Goal: Transaction & Acquisition: Purchase product/service

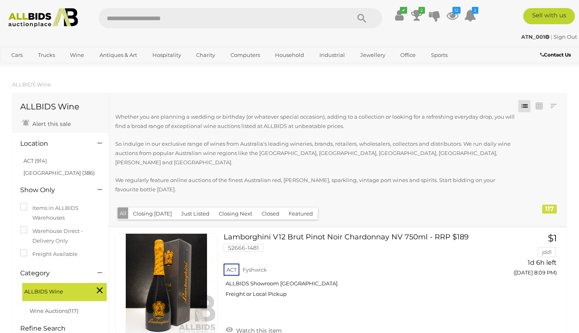
scroll to position [2063, 0]
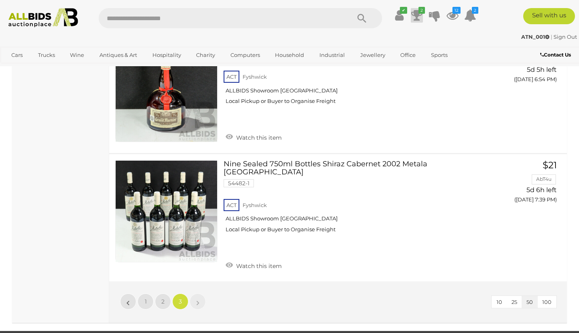
click at [419, 16] on icon at bounding box center [416, 15] width 11 height 15
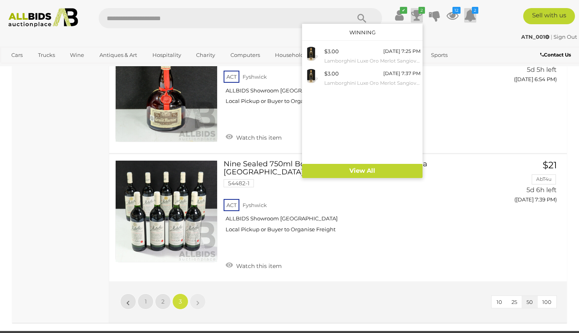
click at [469, 15] on icon at bounding box center [470, 15] width 12 height 15
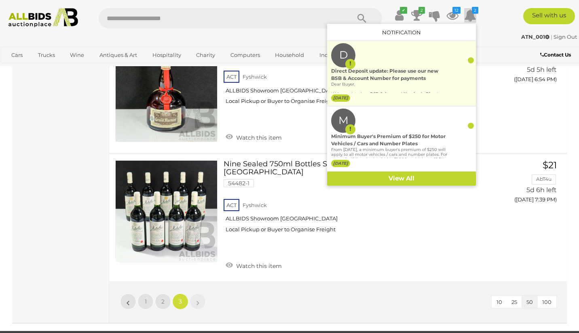
click at [392, 77] on div "Direct Deposit update: Please use our new BSB & Account Number for payments" at bounding box center [389, 74] width 116 height 15
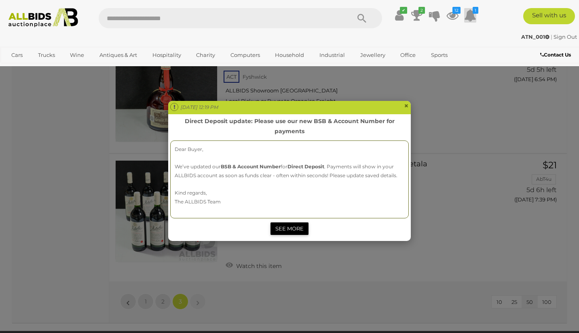
click at [289, 224] on link "SEE MORE" at bounding box center [289, 229] width 38 height 13
click at [407, 105] on span "×" at bounding box center [406, 106] width 5 height 10
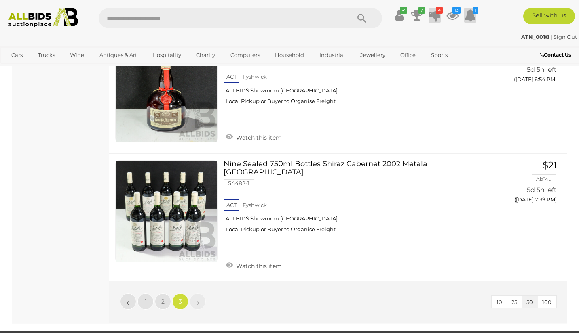
click at [436, 12] on icon "4" at bounding box center [439, 10] width 7 height 7
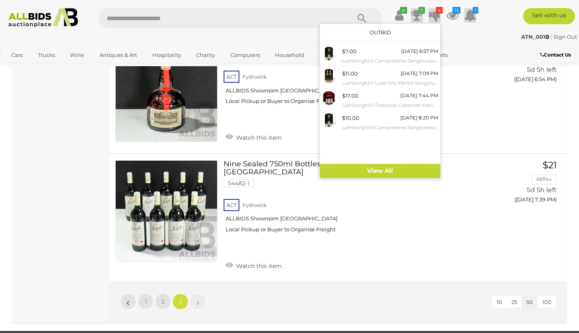
click at [416, 14] on icon at bounding box center [416, 15] width 11 height 15
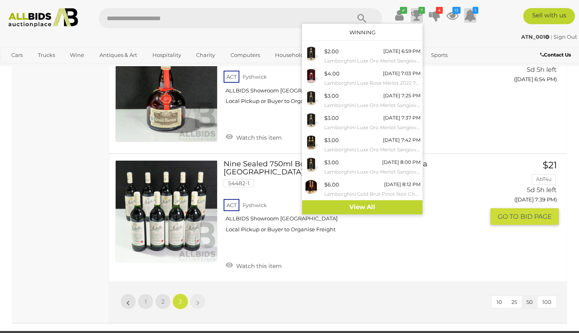
click at [420, 234] on div "ACT Fyshwick ALLBIDS Showroom Fyshwick Local Pickup or Buyer to Organise Freight" at bounding box center [353, 219] width 261 height 42
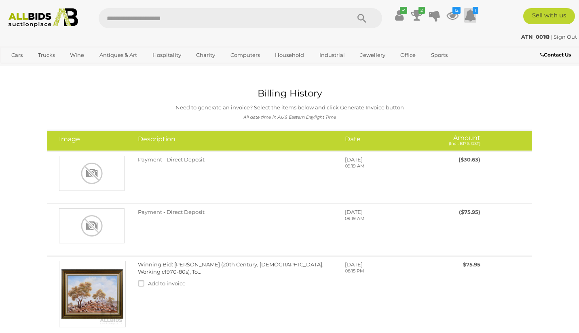
click at [472, 16] on icon at bounding box center [470, 15] width 12 height 15
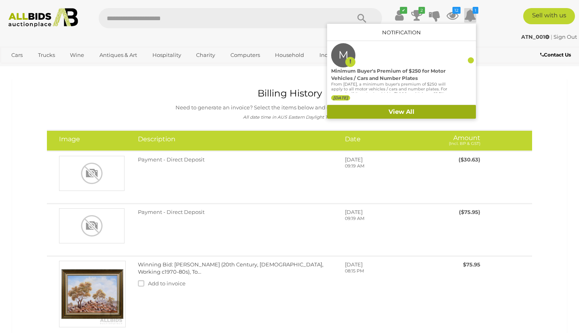
click at [408, 110] on link "View All" at bounding box center [401, 112] width 149 height 14
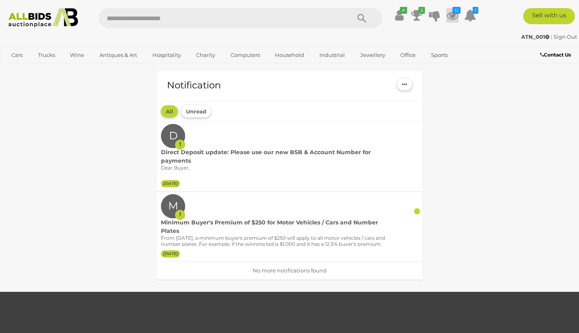
click at [453, 17] on icon at bounding box center [452, 15] width 12 height 15
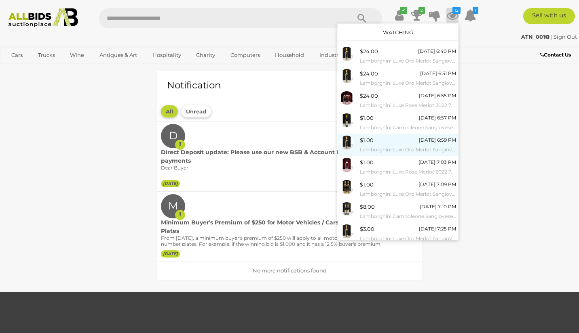
click at [367, 140] on span "$1.00" at bounding box center [367, 140] width 14 height 6
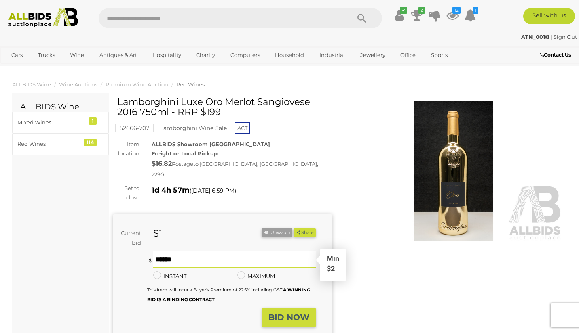
click at [180, 253] on input "text" at bounding box center [234, 260] width 163 height 16
type input "*"
click at [297, 313] on strong "BID NOW" at bounding box center [288, 318] width 41 height 10
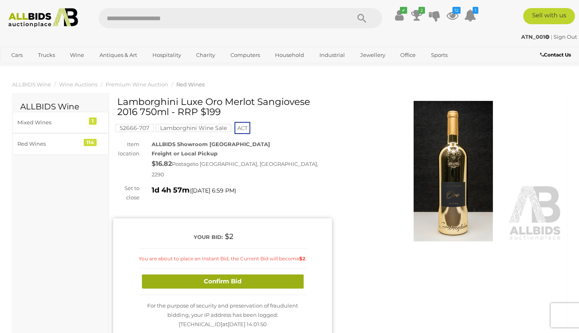
click at [239, 275] on button "Confirm Bid" at bounding box center [223, 282] width 162 height 14
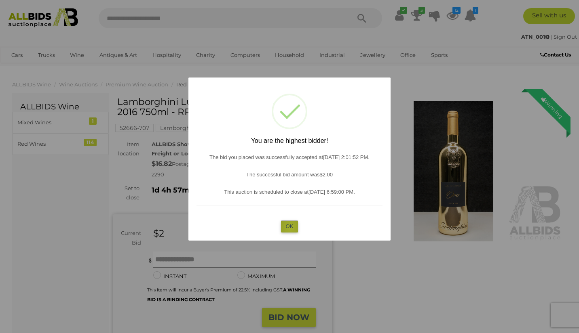
click at [290, 227] on button "OK" at bounding box center [289, 227] width 17 height 12
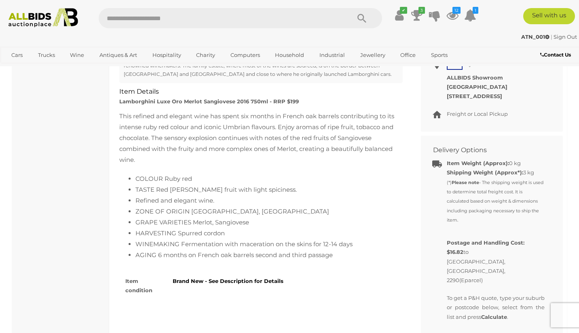
scroll to position [406, 0]
click at [453, 15] on icon at bounding box center [452, 15] width 12 height 15
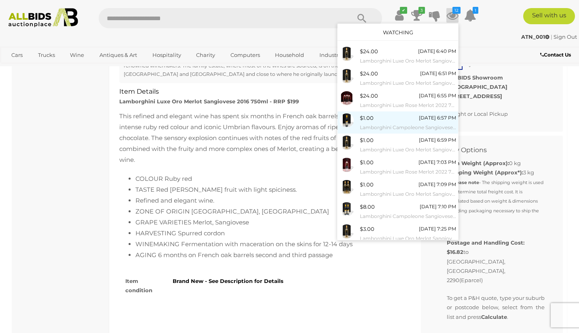
click at [362, 119] on span "$1.00" at bounding box center [367, 118] width 14 height 6
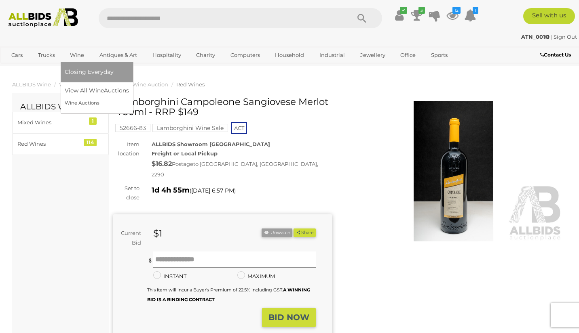
click at [77, 56] on link "Wine" at bounding box center [77, 54] width 25 height 13
click at [79, 91] on link "View All Wine Auctions" at bounding box center [98, 90] width 67 height 13
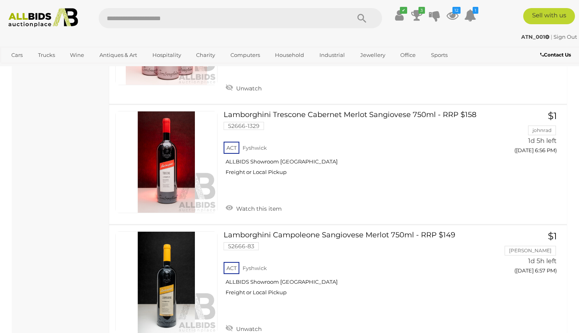
scroll to position [3524, 0]
click at [513, 284] on span "GO TO" at bounding box center [508, 288] width 23 height 8
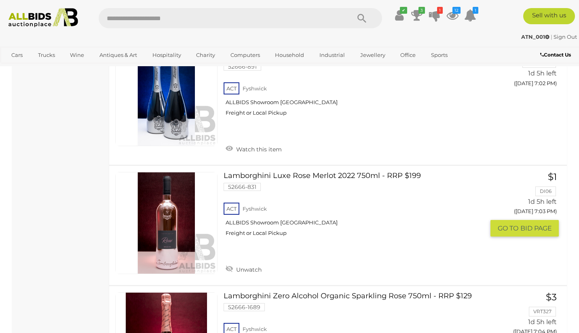
scroll to position [4333, 0]
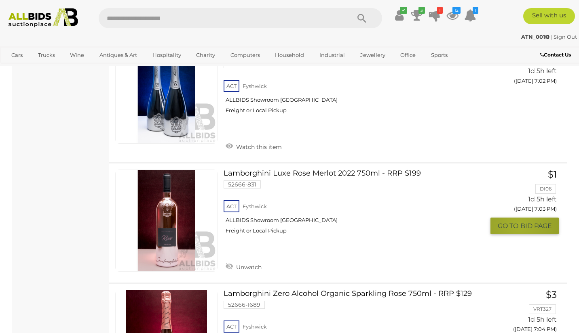
click at [518, 222] on span "GO TO" at bounding box center [508, 226] width 23 height 8
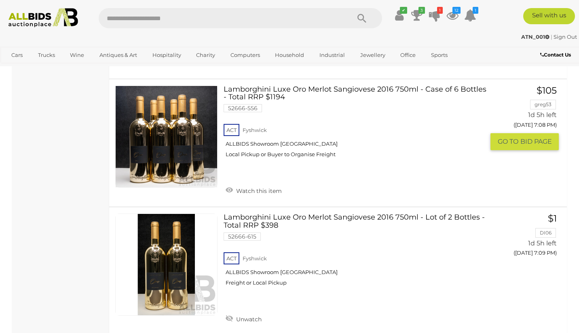
scroll to position [5044, 0]
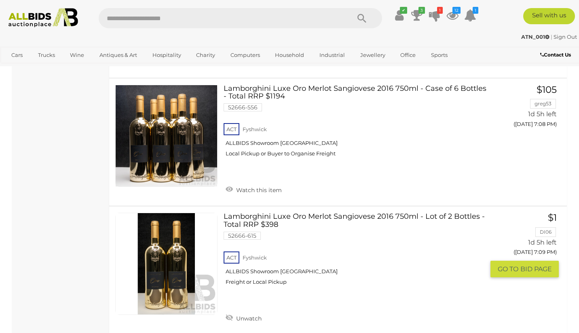
click at [513, 265] on span "GO TO" at bounding box center [508, 269] width 23 height 8
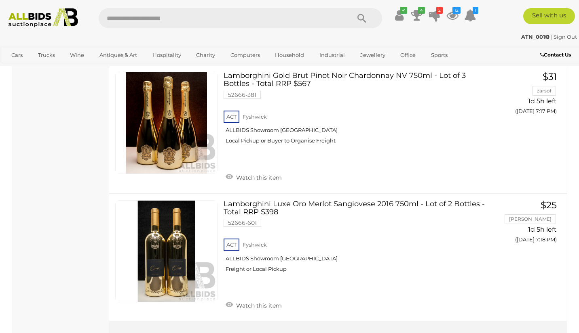
scroll to position [6219, 0]
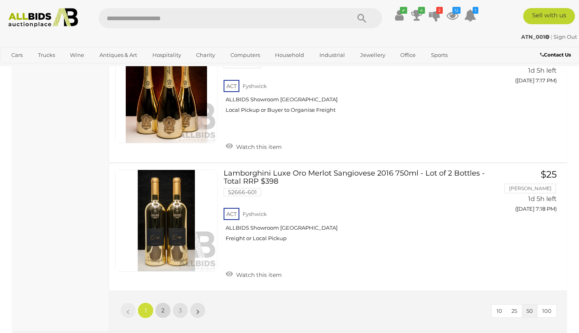
click at [162, 307] on span "2" at bounding box center [162, 310] width 3 height 7
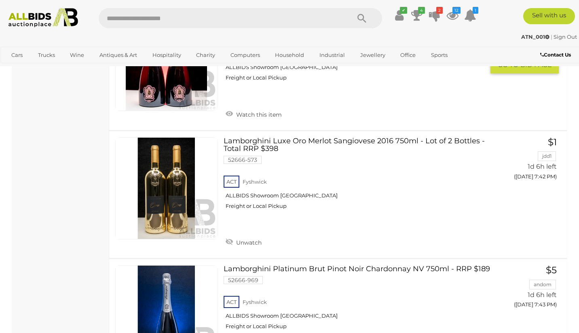
scroll to position [3022, 0]
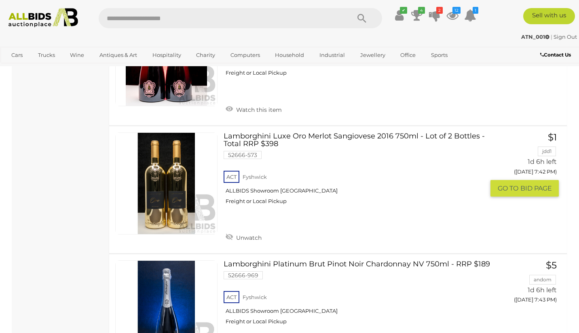
click at [514, 184] on span "GO TO" at bounding box center [508, 188] width 23 height 8
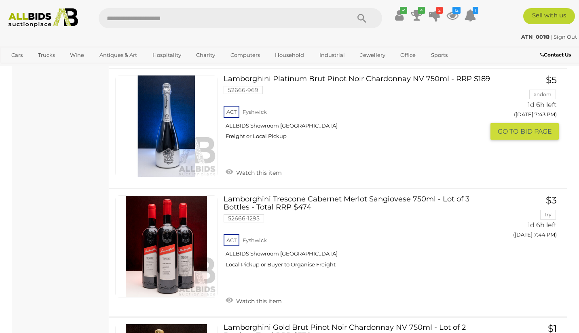
scroll to position [3209, 0]
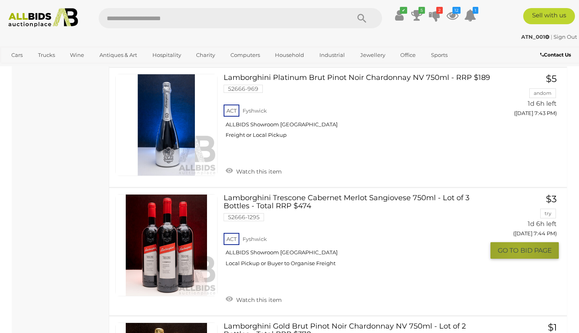
click at [518, 246] on span "GO TO" at bounding box center [508, 250] width 23 height 8
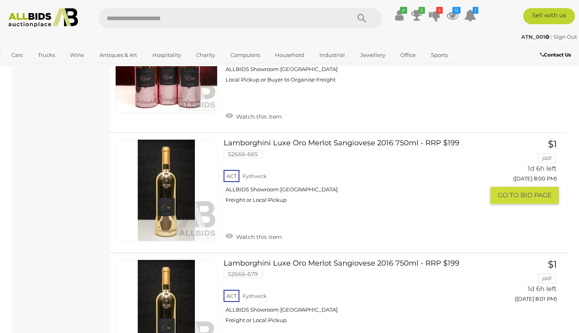
scroll to position [5268, 0]
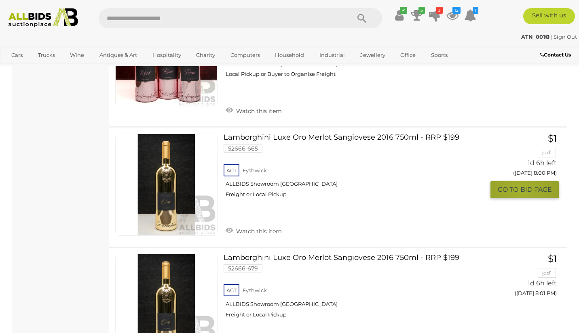
click at [521, 185] on span "BID PAGE" at bounding box center [536, 189] width 32 height 8
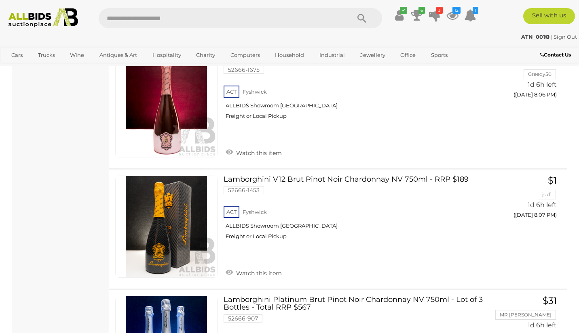
scroll to position [6101, 0]
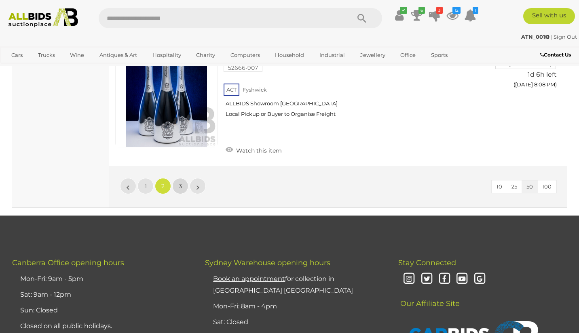
click at [179, 183] on span "3" at bounding box center [180, 186] width 3 height 7
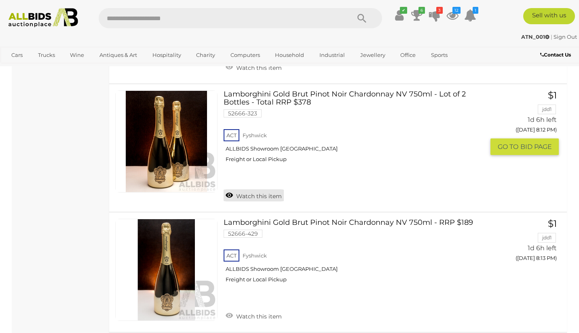
scroll to position [520, 0]
click at [530, 143] on span "BID PAGE" at bounding box center [536, 147] width 32 height 8
click at [416, 16] on icon at bounding box center [416, 15] width 11 height 15
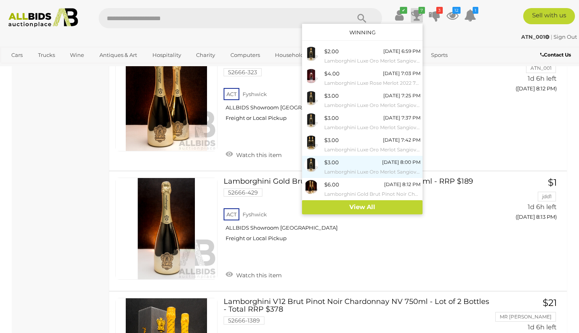
scroll to position [568, 0]
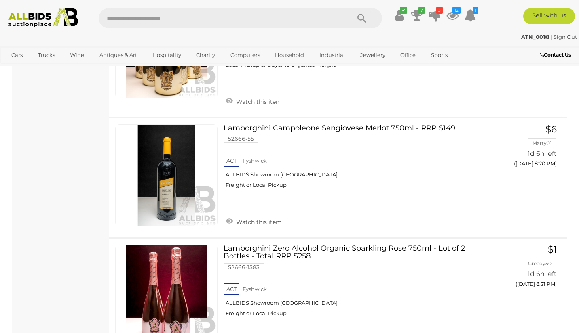
scroll to position [1473, 0]
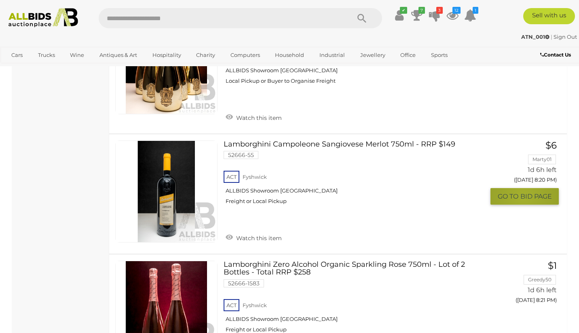
click at [523, 192] on span "BID PAGE" at bounding box center [536, 196] width 32 height 8
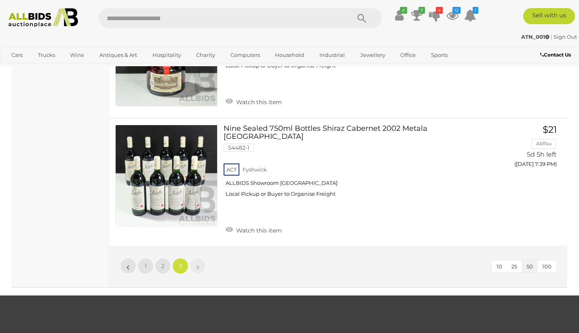
scroll to position [2098, 0]
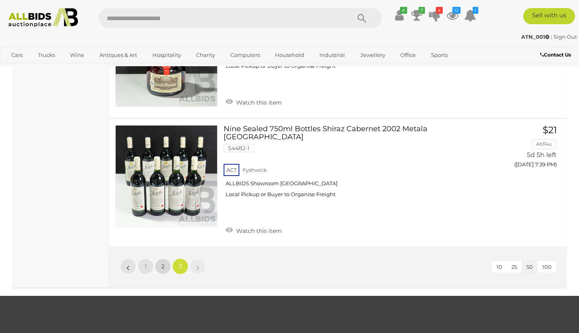
click at [162, 263] on span "2" at bounding box center [162, 266] width 3 height 7
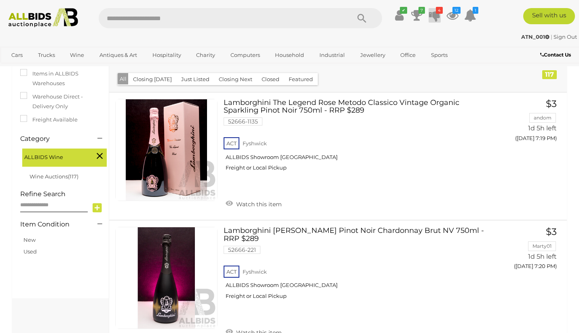
click at [436, 10] on icon "4" at bounding box center [439, 10] width 7 height 7
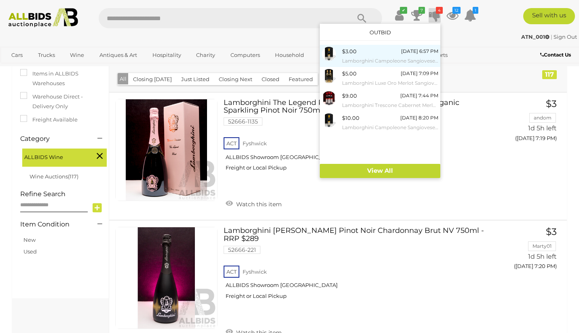
click at [355, 51] on div "$3.00" at bounding box center [349, 51] width 15 height 9
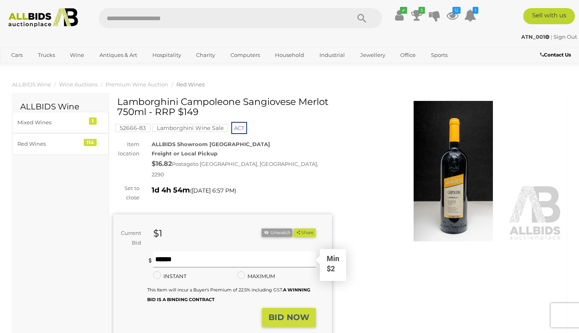
click at [169, 252] on input "text" at bounding box center [234, 260] width 163 height 16
type input "*"
click at [283, 313] on strong "BID NOW" at bounding box center [288, 318] width 41 height 10
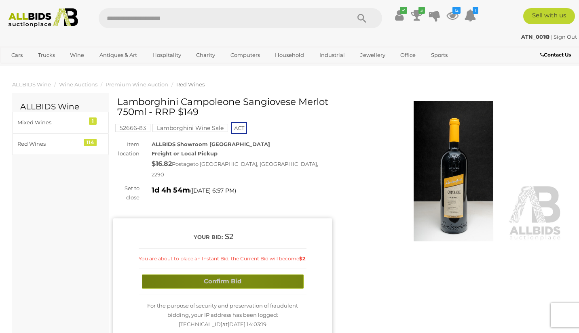
click at [248, 275] on button "Confirm Bid" at bounding box center [223, 282] width 162 height 14
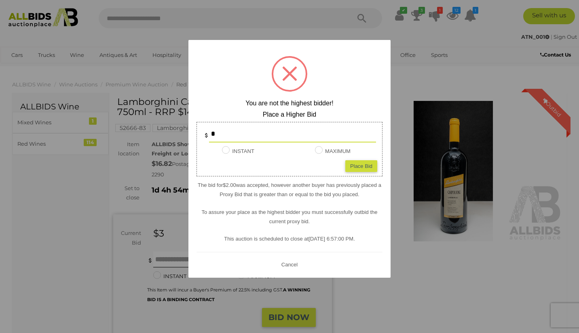
click at [292, 262] on button "Cancel" at bounding box center [289, 264] width 21 height 10
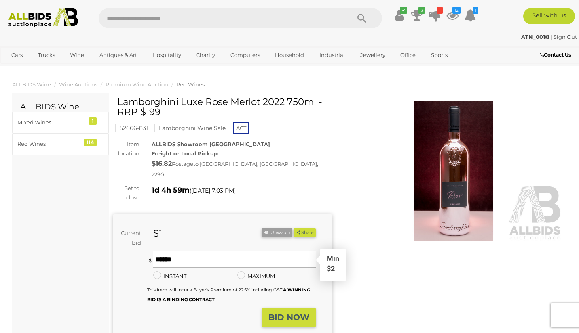
click at [165, 252] on input "text" at bounding box center [234, 260] width 163 height 16
type input "*"
click at [288, 313] on strong "BID NOW" at bounding box center [288, 318] width 41 height 10
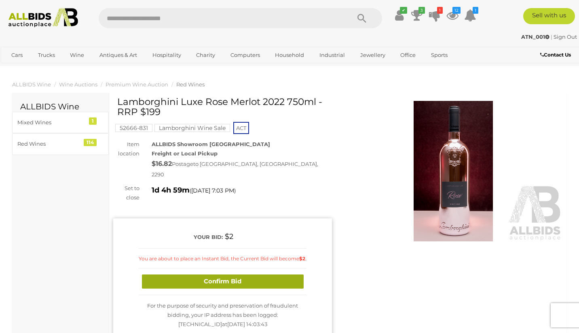
click at [257, 276] on button "Confirm Bid" at bounding box center [223, 282] width 162 height 14
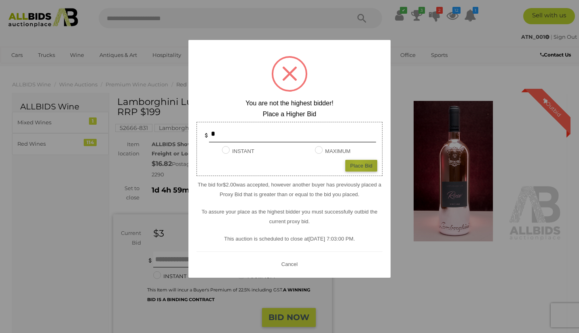
click at [357, 164] on div "Place Bid" at bounding box center [361, 166] width 32 height 12
type input "*"
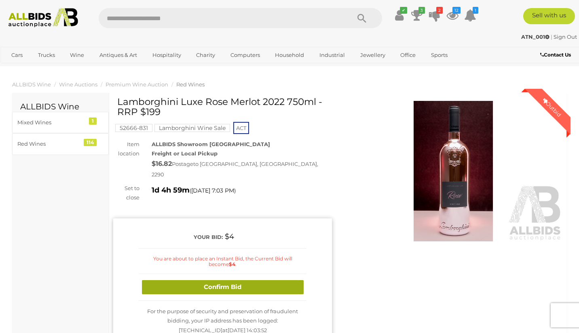
click at [236, 280] on button "Confirm Bid" at bounding box center [223, 287] width 162 height 14
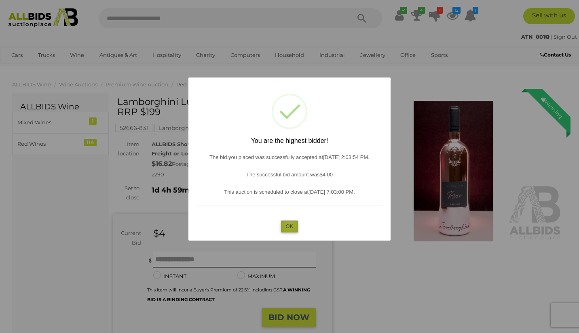
click at [290, 225] on button "OK" at bounding box center [289, 227] width 17 height 12
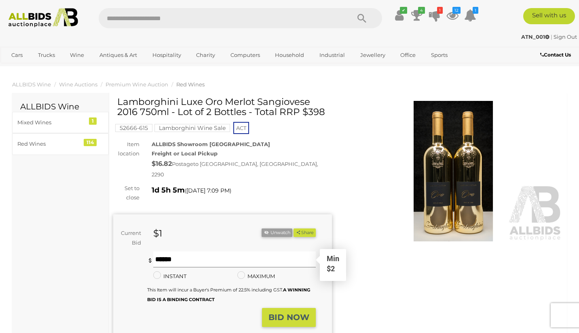
click at [172, 252] on input "text" at bounding box center [234, 260] width 163 height 16
type input "*"
click at [293, 313] on strong "BID NOW" at bounding box center [288, 318] width 41 height 10
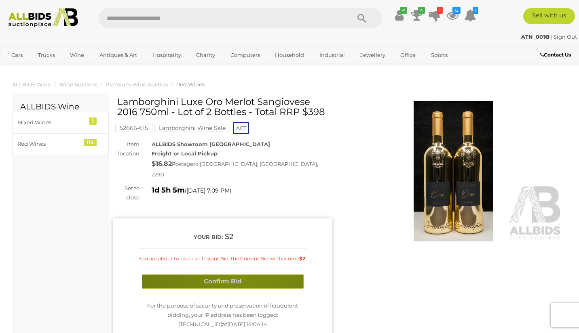
click at [244, 275] on button "Confirm Bid" at bounding box center [223, 282] width 162 height 14
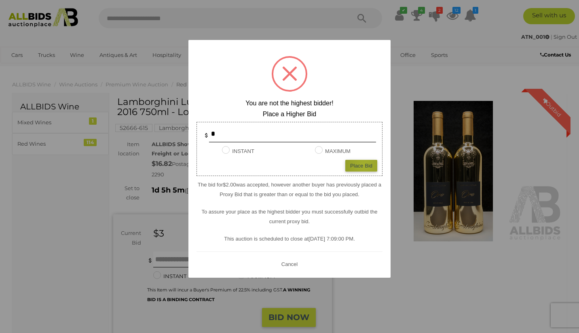
click at [364, 164] on div "Place Bid" at bounding box center [361, 166] width 32 height 12
type input "*"
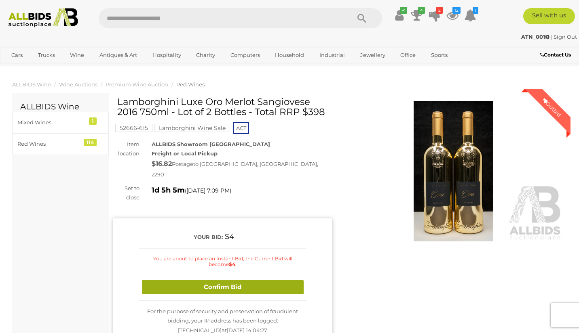
click at [243, 280] on button "Confirm Bid" at bounding box center [223, 287] width 162 height 14
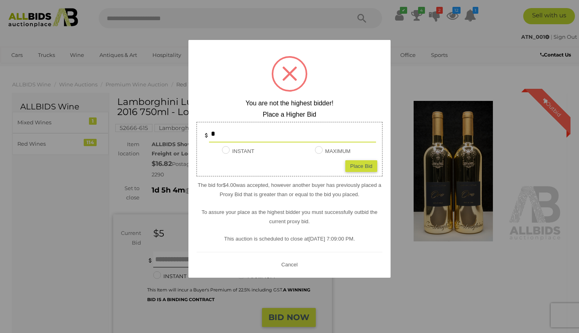
click at [292, 262] on button "Cancel" at bounding box center [289, 264] width 21 height 10
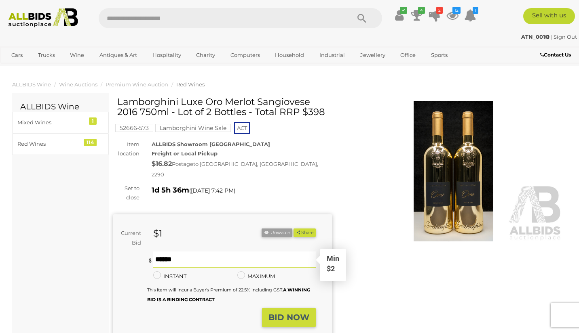
click at [209, 252] on input "text" at bounding box center [234, 260] width 163 height 16
type input "*"
click at [292, 313] on strong "BID NOW" at bounding box center [288, 318] width 41 height 10
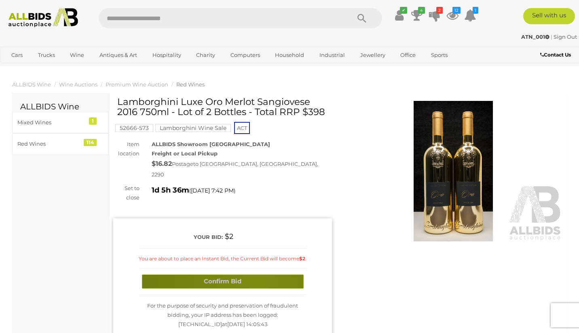
click at [257, 275] on button "Confirm Bid" at bounding box center [223, 282] width 162 height 14
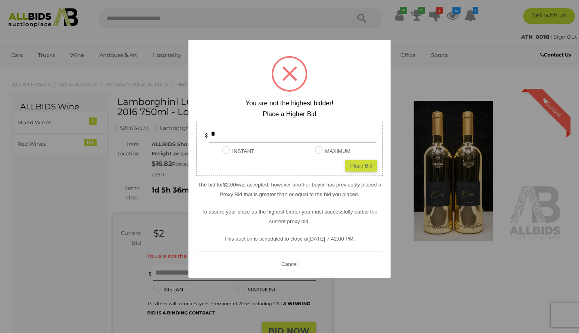
click at [362, 163] on div "Place Bid" at bounding box center [361, 166] width 32 height 12
type input "*"
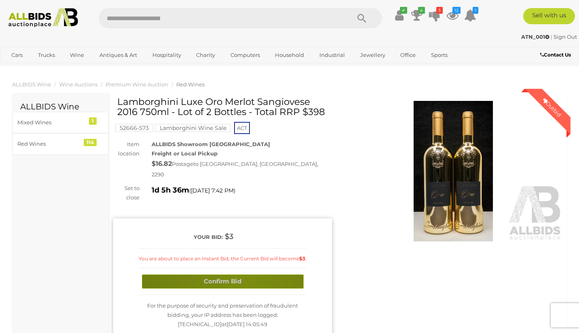
click at [243, 275] on button "Confirm Bid" at bounding box center [223, 282] width 162 height 14
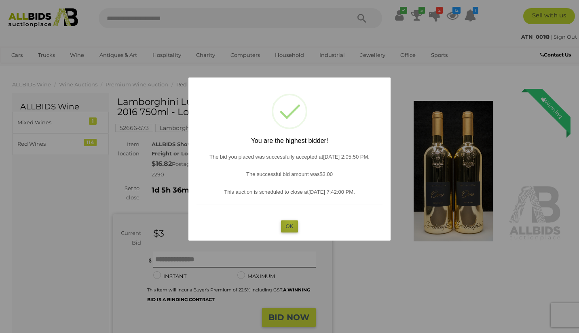
click at [291, 221] on button "OK" at bounding box center [289, 227] width 17 height 12
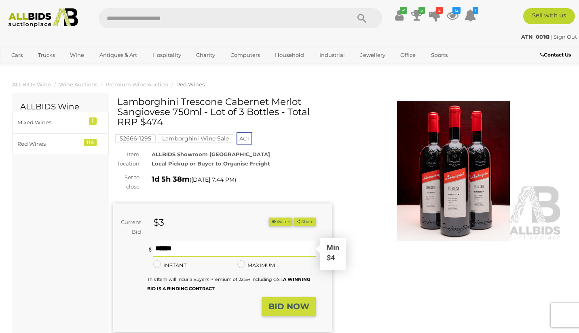
click at [181, 245] on input "text" at bounding box center [234, 249] width 163 height 16
type input "*"
click at [291, 303] on strong "BID NOW" at bounding box center [288, 307] width 41 height 10
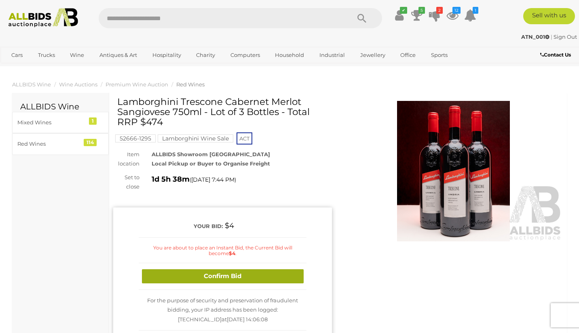
click at [242, 273] on button "Confirm Bid" at bounding box center [223, 277] width 162 height 14
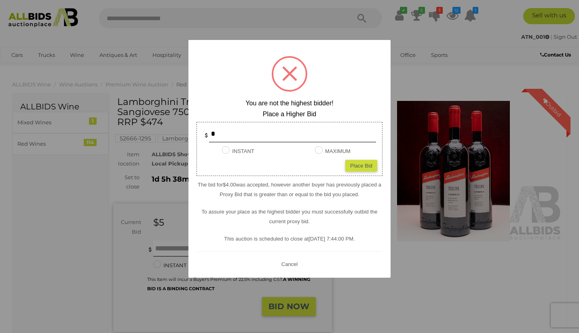
click at [359, 162] on div "Place Bid" at bounding box center [361, 166] width 32 height 12
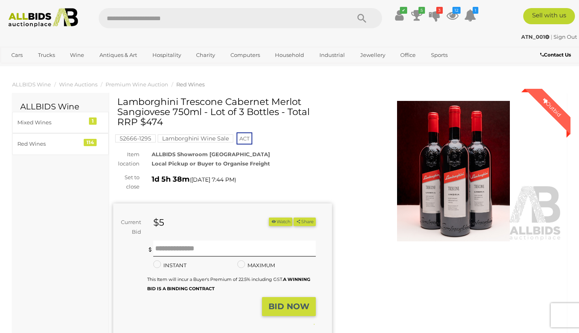
type input "*"
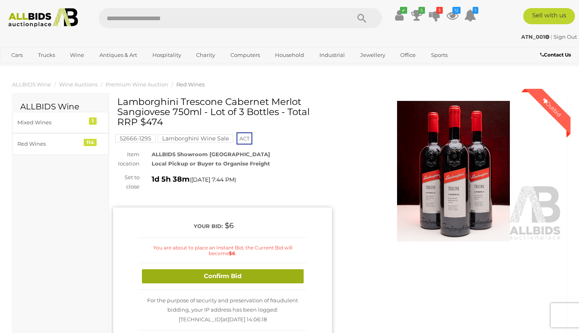
click at [228, 274] on button "Confirm Bid" at bounding box center [223, 277] width 162 height 14
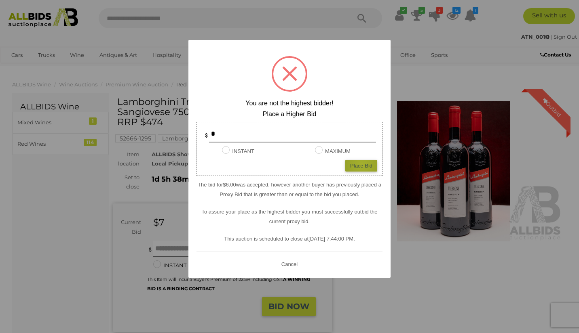
click at [362, 164] on div "Place Bid" at bounding box center [361, 166] width 32 height 12
type input "*"
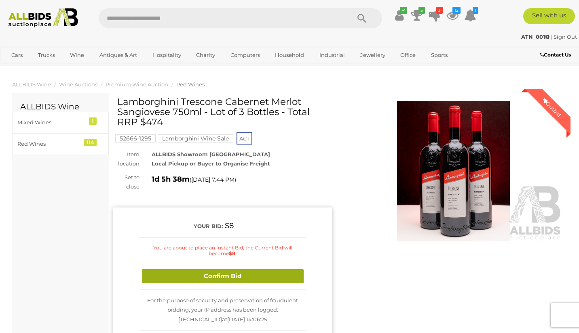
click at [230, 273] on button "Confirm Bid" at bounding box center [223, 277] width 162 height 14
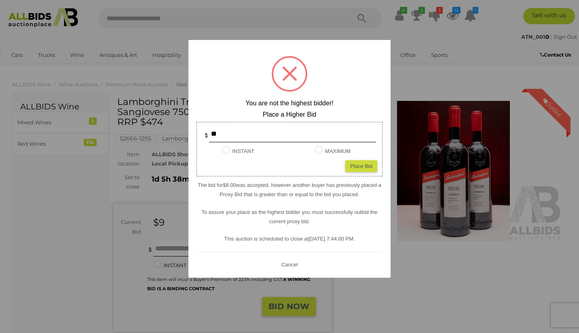
click at [291, 264] on button "Cancel" at bounding box center [289, 264] width 21 height 10
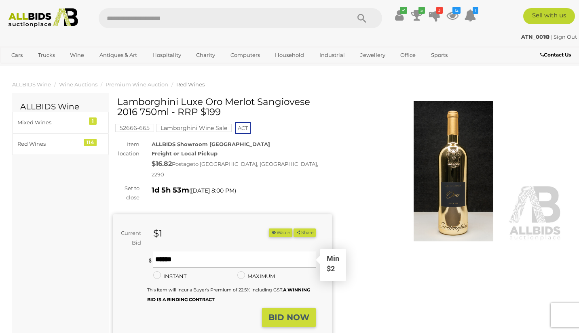
click at [164, 252] on input "text" at bounding box center [234, 260] width 163 height 16
type input "*"
click at [290, 313] on strong "BID NOW" at bounding box center [288, 318] width 41 height 10
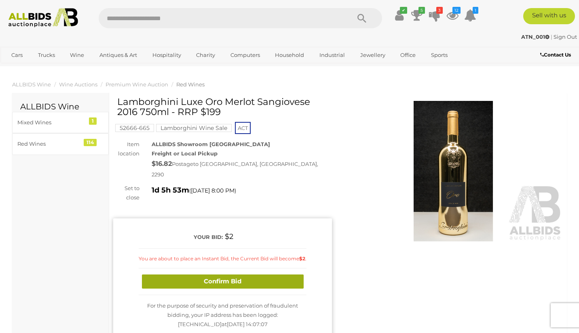
click at [228, 275] on button "Confirm Bid" at bounding box center [223, 282] width 162 height 14
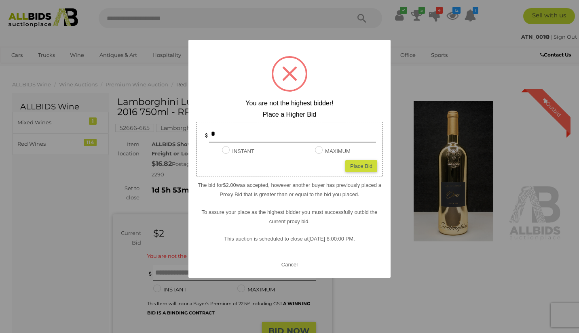
click at [360, 162] on div "Place Bid" at bounding box center [361, 166] width 32 height 12
type input "*"
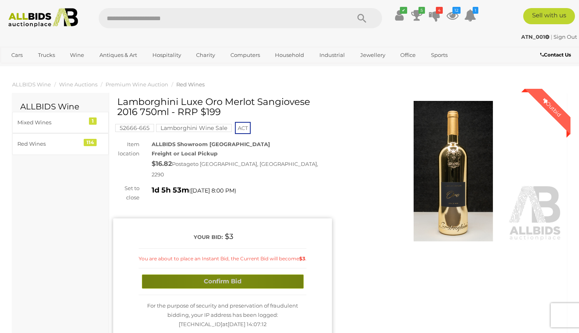
click at [225, 276] on button "Confirm Bid" at bounding box center [223, 282] width 162 height 14
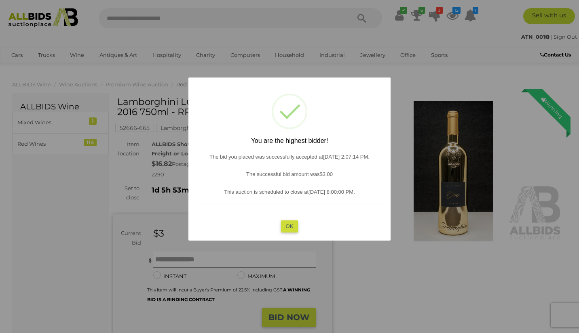
click at [290, 227] on button "OK" at bounding box center [289, 227] width 17 height 12
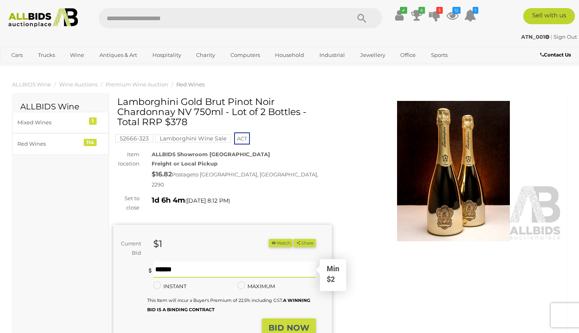
click at [166, 262] on input "text" at bounding box center [234, 270] width 163 height 16
type input "*"
click at [293, 323] on strong "BID NOW" at bounding box center [288, 328] width 41 height 10
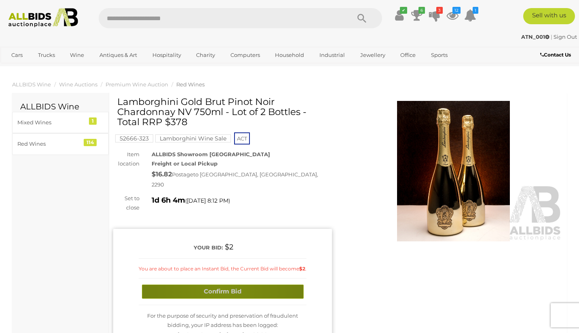
click at [221, 285] on button "Confirm Bid" at bounding box center [223, 292] width 162 height 14
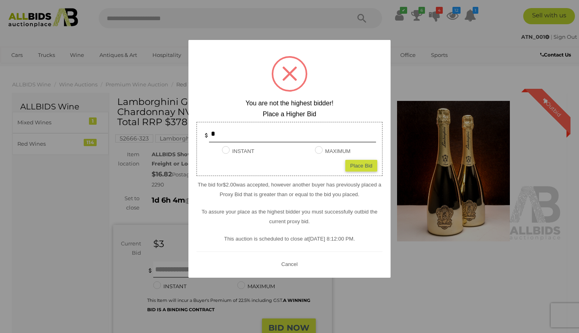
click at [363, 164] on div "Place Bid" at bounding box center [361, 166] width 32 height 12
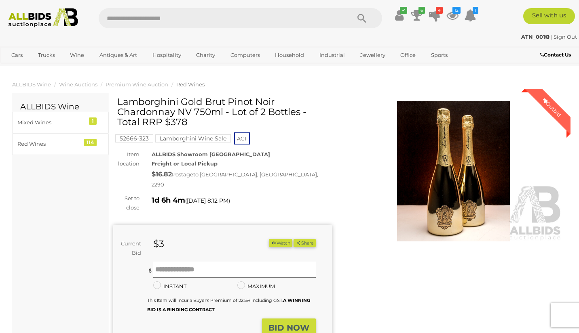
type input "*"
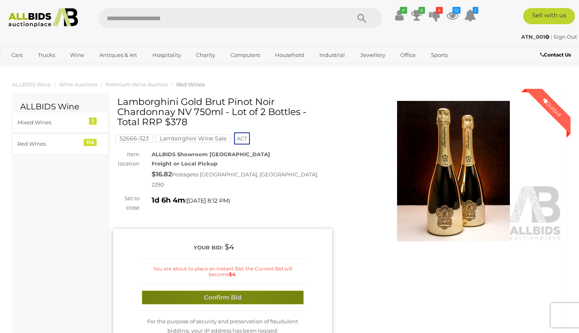
click at [232, 291] on button "Confirm Bid" at bounding box center [223, 298] width 162 height 14
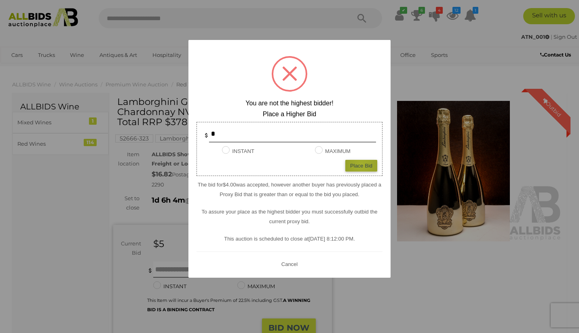
click at [361, 164] on div "Place Bid" at bounding box center [361, 166] width 32 height 12
type input "*"
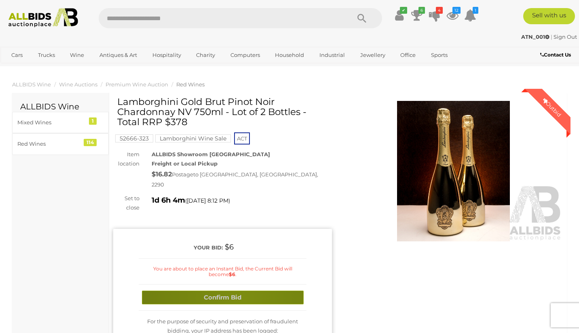
click at [243, 291] on button "Confirm Bid" at bounding box center [223, 298] width 162 height 14
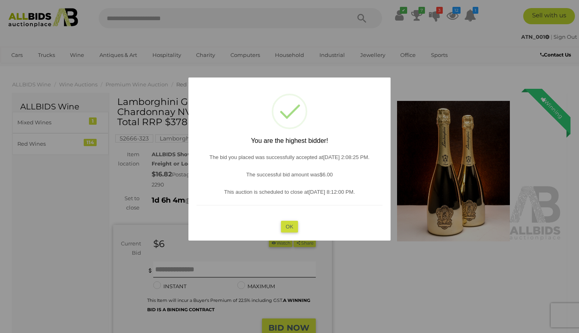
click at [291, 228] on button "OK" at bounding box center [289, 227] width 17 height 12
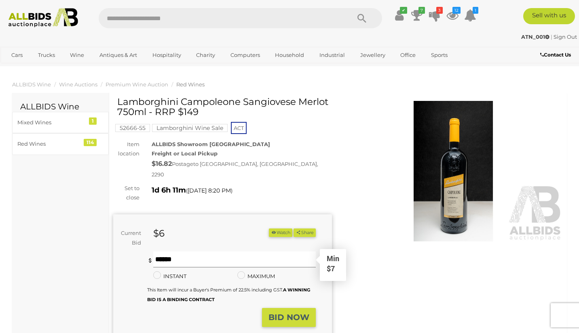
click at [188, 252] on input "text" at bounding box center [234, 260] width 163 height 16
type input "*"
click at [289, 313] on strong "BID NOW" at bounding box center [288, 318] width 41 height 10
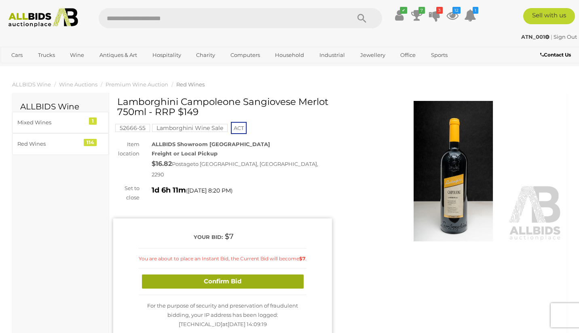
click at [226, 278] on button "Confirm Bid" at bounding box center [223, 282] width 162 height 14
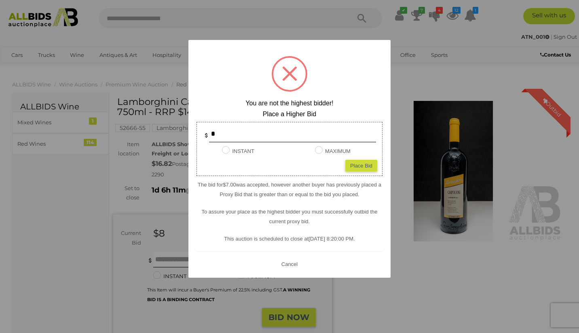
click at [362, 165] on div "Place Bid" at bounding box center [361, 166] width 32 height 12
type input "*"
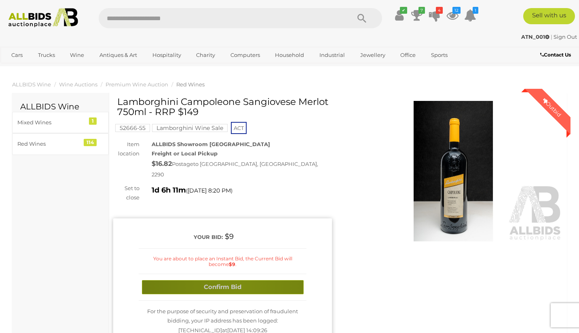
click at [241, 280] on button "Confirm Bid" at bounding box center [223, 287] width 162 height 14
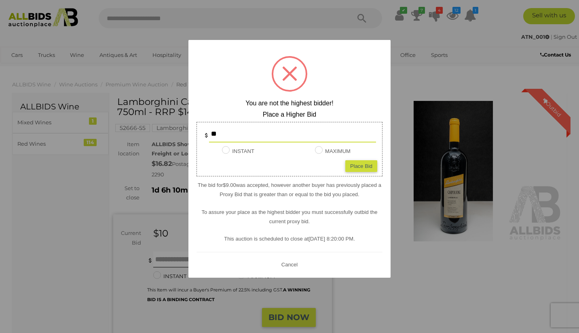
click at [289, 263] on button "Cancel" at bounding box center [289, 264] width 21 height 10
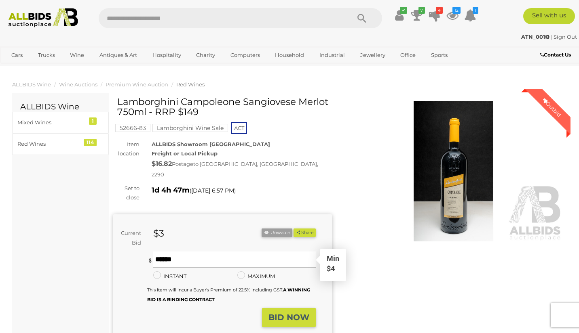
click at [194, 252] on input "text" at bounding box center [234, 260] width 163 height 16
type input "*"
click at [291, 313] on strong "BID NOW" at bounding box center [288, 318] width 41 height 10
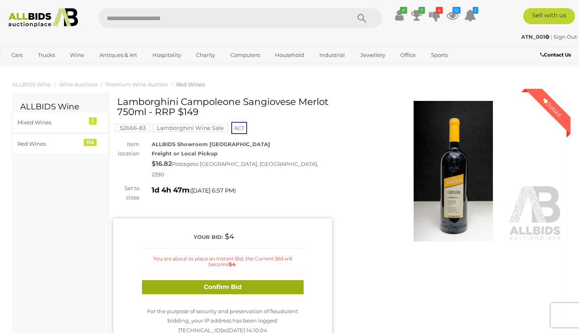
click at [232, 280] on button "Confirm Bid" at bounding box center [223, 287] width 162 height 14
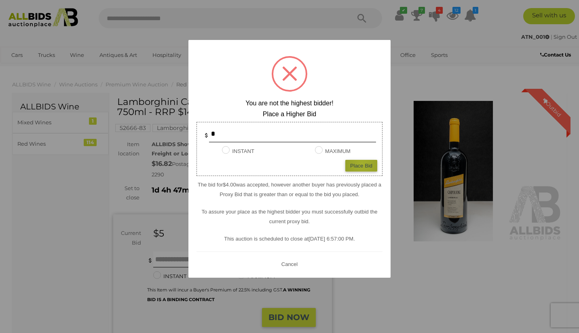
click at [362, 163] on div "Place Bid" at bounding box center [361, 166] width 32 height 12
type input "*"
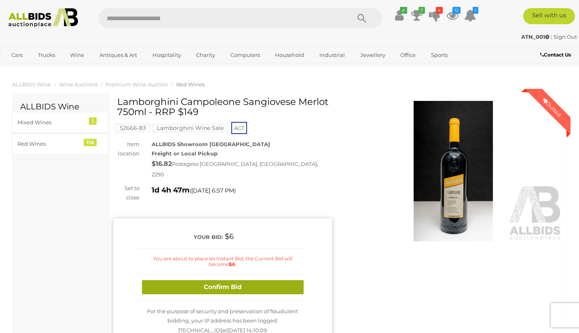
click at [227, 280] on button "Confirm Bid" at bounding box center [223, 287] width 162 height 14
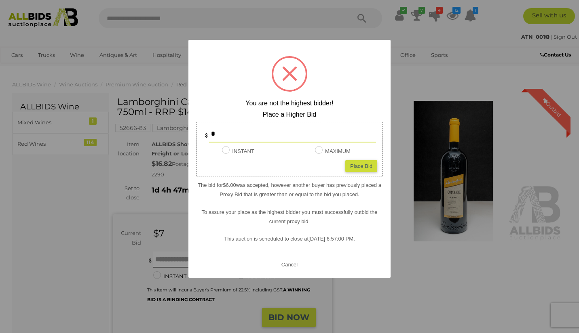
click at [293, 263] on button "Cancel" at bounding box center [289, 264] width 21 height 10
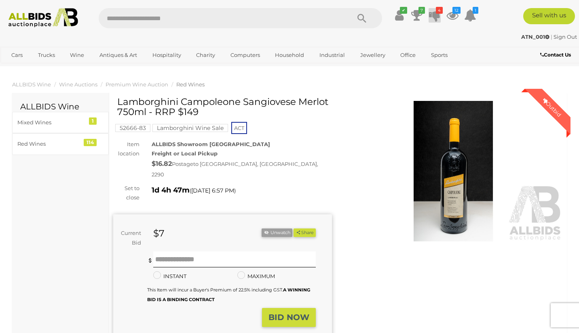
click at [434, 15] on icon at bounding box center [434, 15] width 11 height 15
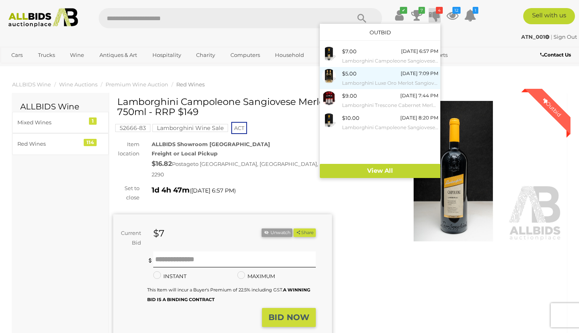
click at [348, 73] on div "$5.00" at bounding box center [349, 73] width 15 height 9
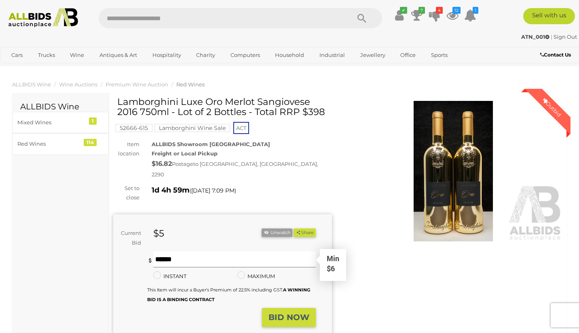
click at [183, 252] on input "text" at bounding box center [234, 260] width 163 height 16
type input "*"
click at [298, 313] on strong "BID NOW" at bounding box center [288, 318] width 41 height 10
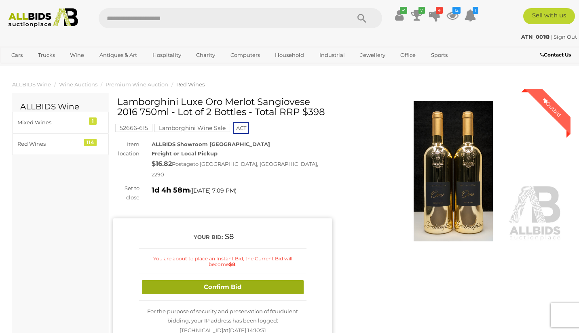
click at [256, 280] on button "Confirm Bid" at bounding box center [223, 287] width 162 height 14
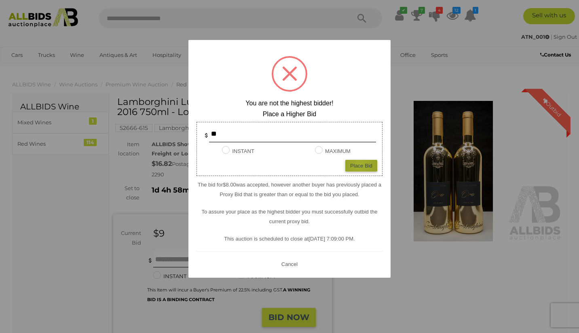
click at [359, 164] on div "Place Bid" at bounding box center [361, 166] width 32 height 12
type input "**"
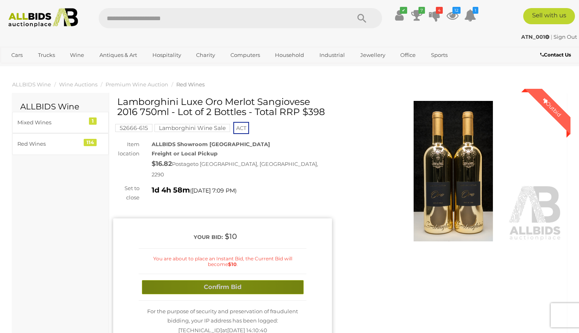
click at [227, 280] on button "Confirm Bid" at bounding box center [223, 287] width 162 height 14
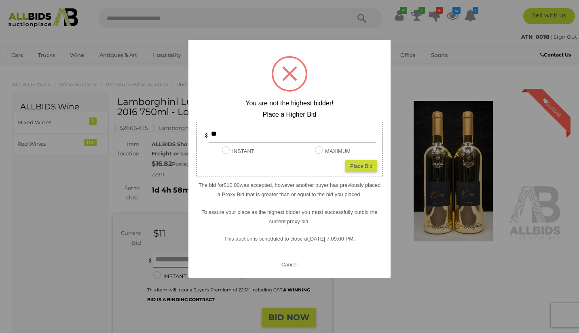
click at [406, 82] on div at bounding box center [289, 166] width 579 height 333
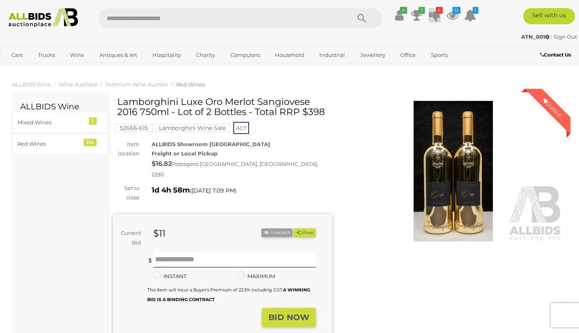
click at [435, 16] on icon at bounding box center [434, 15] width 11 height 15
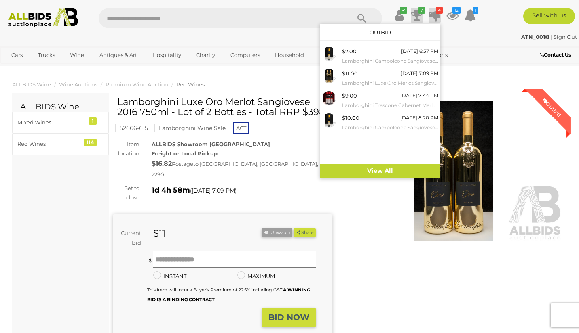
click at [416, 14] on icon at bounding box center [416, 15] width 11 height 15
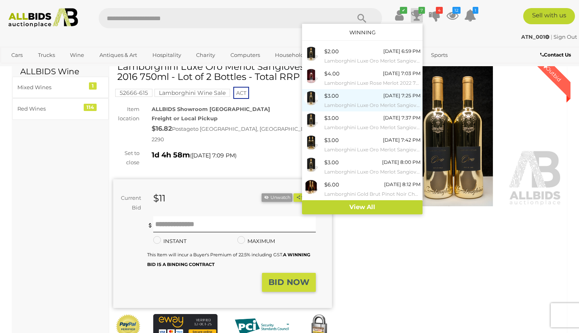
scroll to position [34, 0]
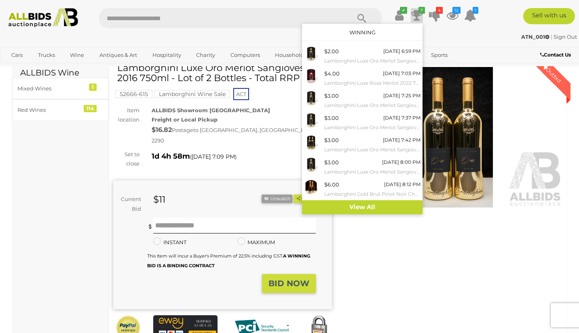
click at [373, 252] on div "Winning Outbid Warranty Charity" at bounding box center [337, 216] width 461 height 307
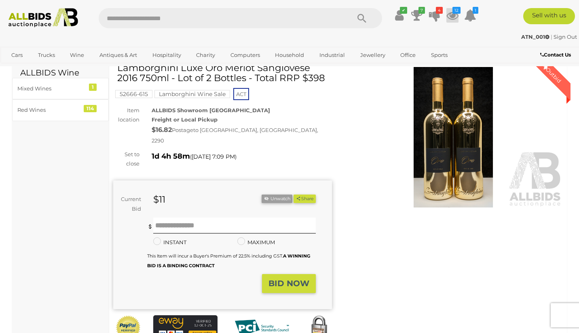
click at [454, 15] on icon at bounding box center [452, 15] width 12 height 15
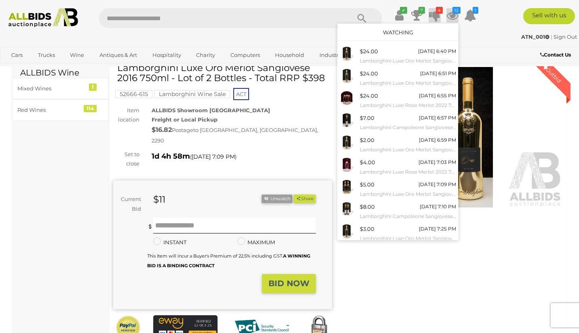
click at [435, 13] on icon at bounding box center [434, 15] width 11 height 15
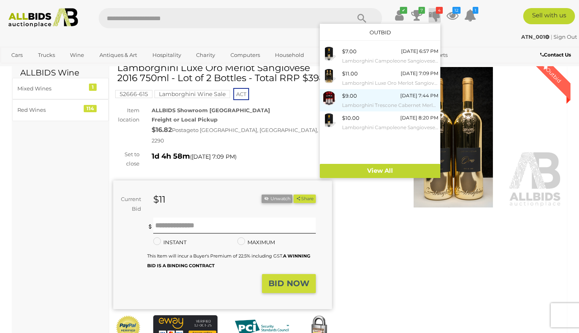
click at [350, 99] on div "$9.00" at bounding box center [349, 95] width 15 height 9
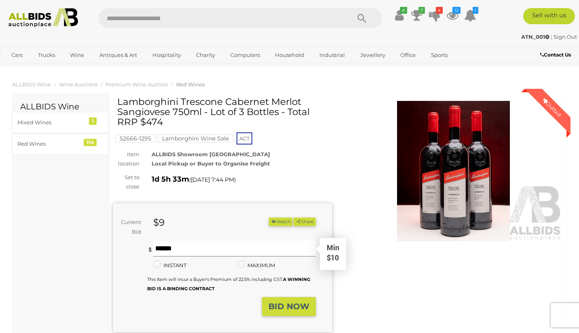
click at [175, 245] on input "text" at bounding box center [234, 249] width 163 height 16
type input "**"
click at [284, 302] on strong "BID NOW" at bounding box center [288, 307] width 41 height 10
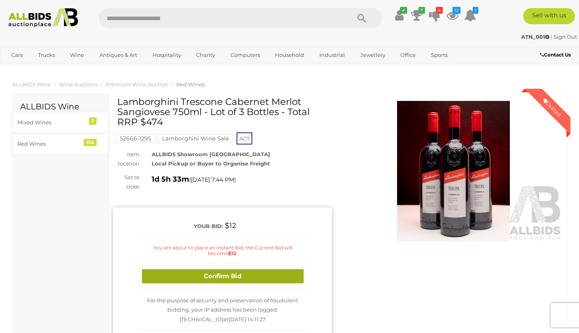
click at [242, 274] on button "Confirm Bid" at bounding box center [223, 277] width 162 height 14
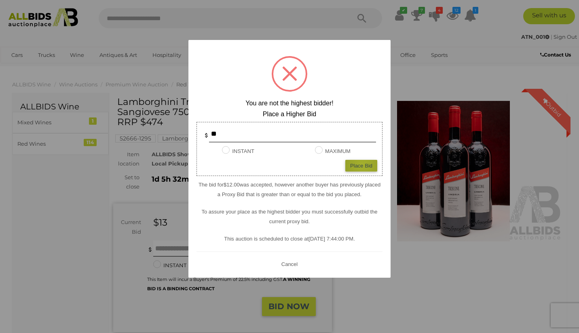
click at [362, 164] on div "Place Bid" at bounding box center [361, 166] width 32 height 12
type input "**"
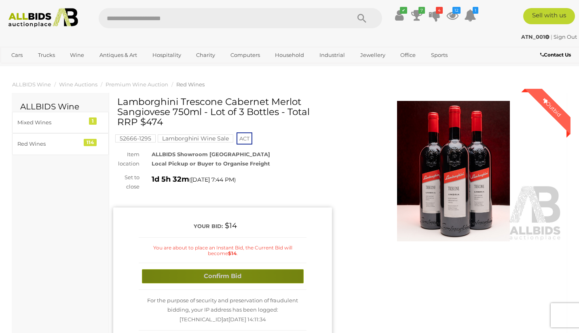
click at [225, 275] on button "Confirm Bid" at bounding box center [223, 277] width 162 height 14
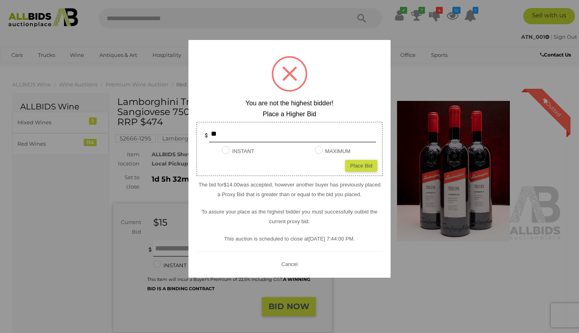
click at [363, 164] on div "Place Bid" at bounding box center [361, 166] width 32 height 12
type input "**"
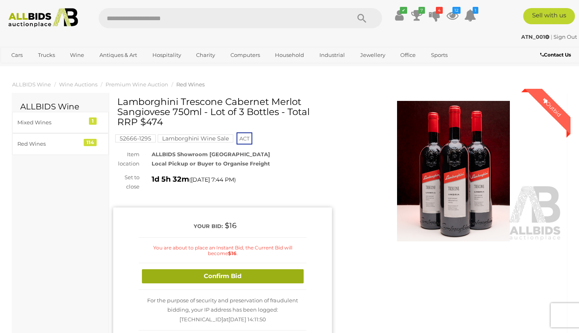
click at [252, 276] on button "Confirm Bid" at bounding box center [223, 277] width 162 height 14
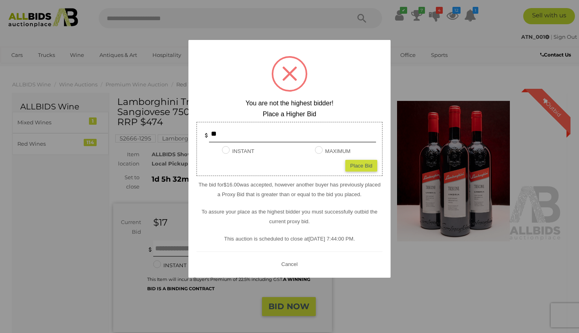
click at [287, 263] on button "Cancel" at bounding box center [289, 264] width 21 height 10
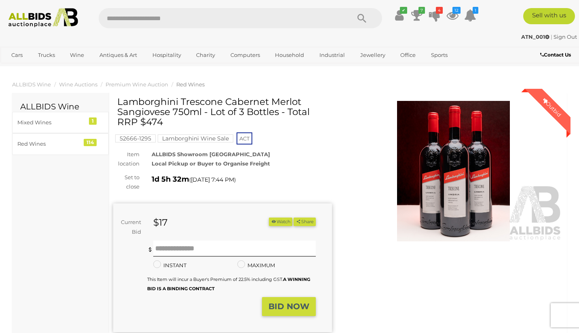
click at [432, 160] on img at bounding box center [453, 171] width 219 height 141
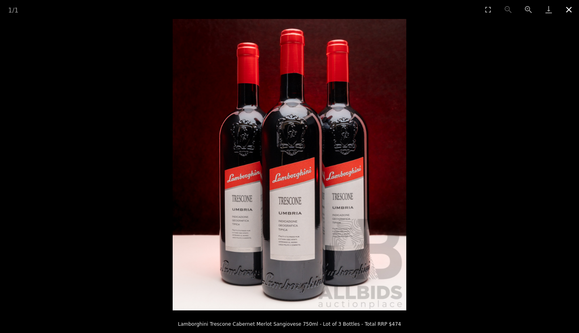
click at [567, 9] on button "Close gallery" at bounding box center [568, 9] width 20 height 19
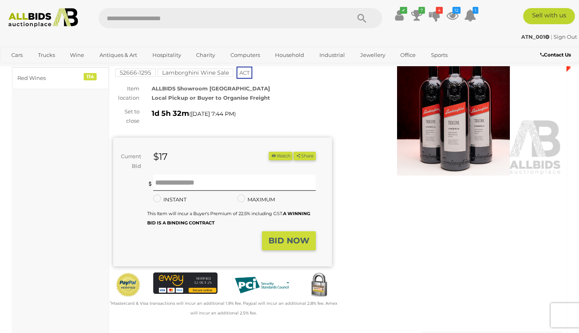
scroll to position [65, 0]
click at [272, 154] on icon "button" at bounding box center [274, 156] width 6 height 4
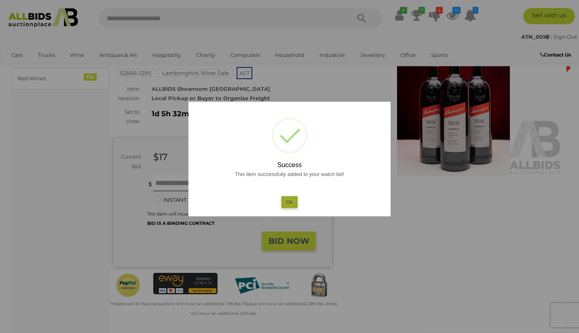
click at [290, 200] on button "Ok" at bounding box center [289, 202] width 17 height 12
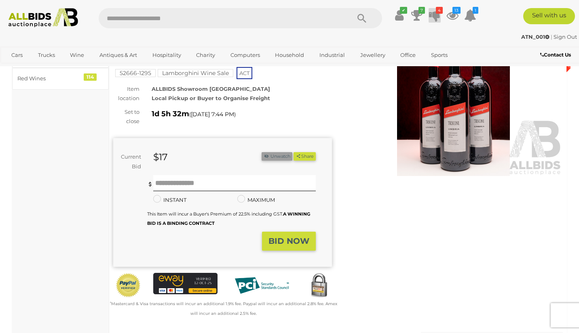
click at [435, 12] on icon at bounding box center [434, 15] width 11 height 15
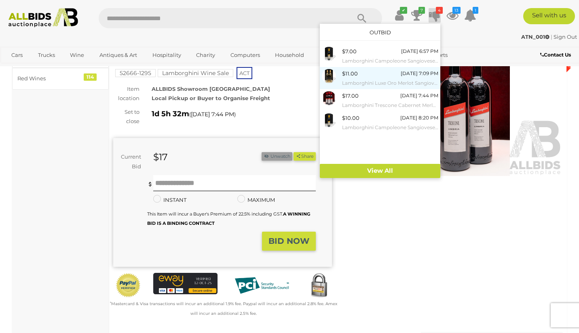
click at [347, 74] on div "$11.00" at bounding box center [350, 73] width 16 height 9
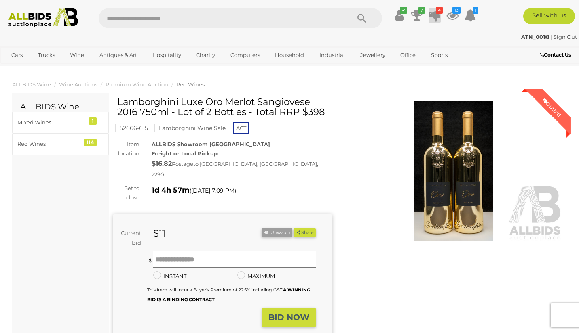
click at [436, 15] on icon at bounding box center [434, 15] width 11 height 15
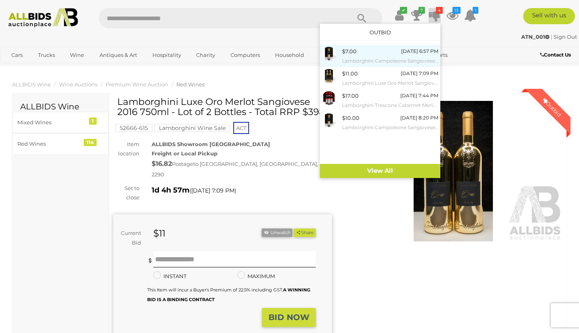
click at [347, 49] on div "$7.00" at bounding box center [349, 51] width 15 height 9
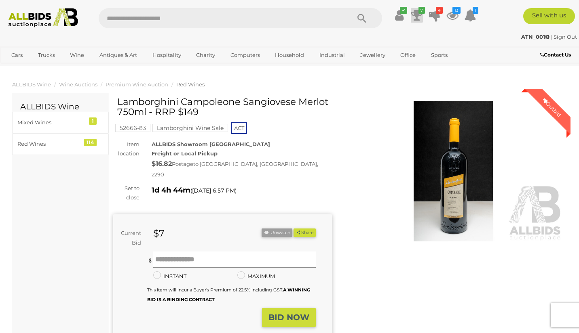
click at [417, 17] on icon at bounding box center [416, 15] width 11 height 15
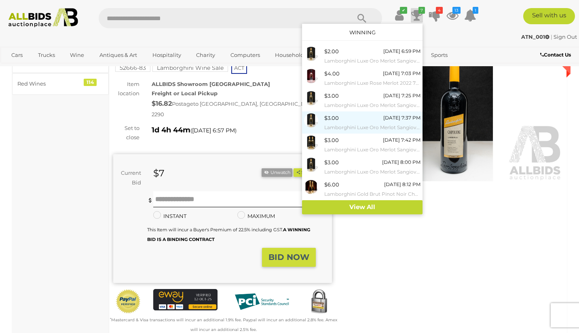
scroll to position [68, 0]
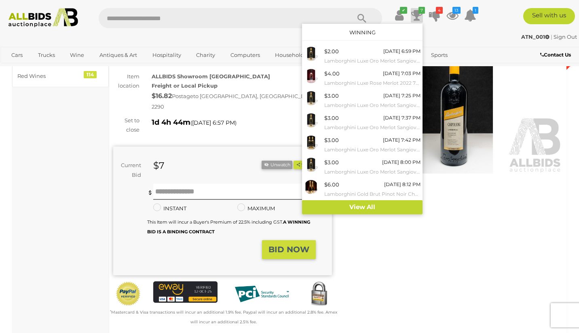
click at [349, 254] on div "Winning Outbid Warranty Charity" at bounding box center [337, 182] width 461 height 307
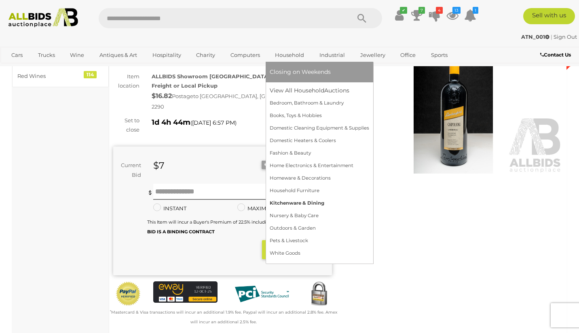
click at [304, 202] on link "Kitchenware & Dining" at bounding box center [319, 203] width 99 height 13
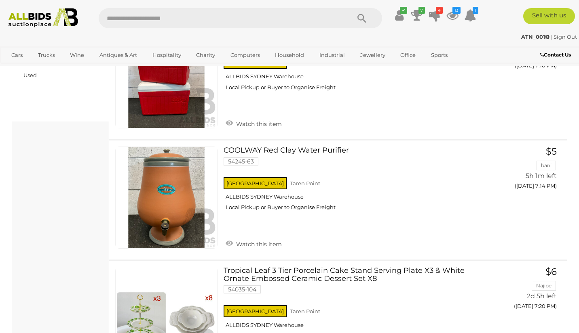
scroll to position [354, 0]
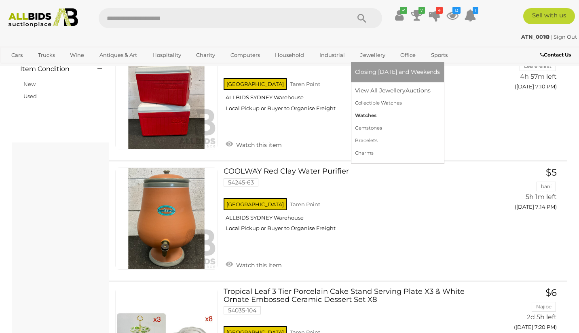
click at [362, 112] on link "Watches" at bounding box center [397, 115] width 85 height 13
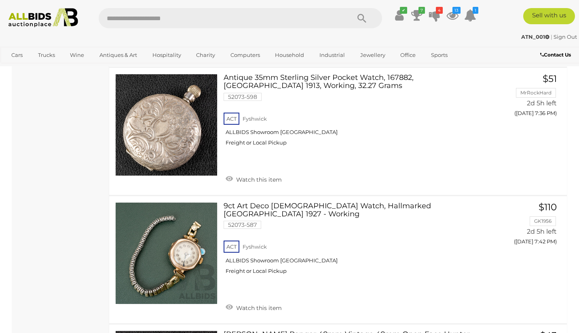
scroll to position [4041, 0]
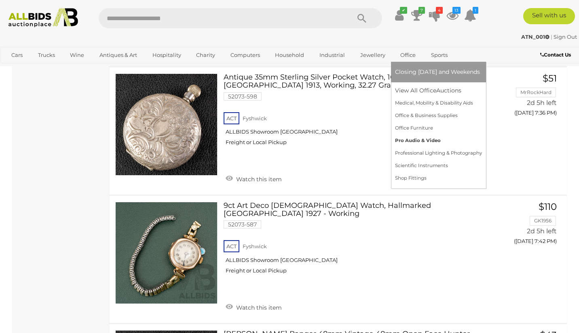
click at [409, 138] on link "Pro Audio & Video" at bounding box center [438, 141] width 87 height 13
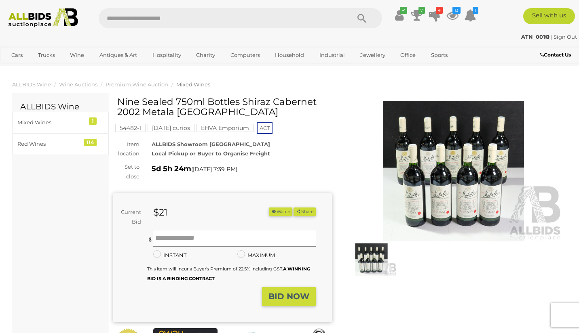
drag, startPoint x: 119, startPoint y: 101, endPoint x: 139, endPoint y: 110, distance: 21.7
click at [139, 110] on h1 "Nine Sealed 750ml Bottles Shiraz Cabernet 2002 Metala Langhorne Creek" at bounding box center [223, 107] width 213 height 21
copy h1 "Nine Sealed 750ml Bottles Shiraz Cabernet 2002"
click at [143, 112] on h1 "Nine Sealed 750ml Bottles Shiraz Cabernet 2002 Metala Langhorne Creek" at bounding box center [223, 107] width 213 height 21
drag, startPoint x: 144, startPoint y: 112, endPoint x: 240, endPoint y: 103, distance: 97.1
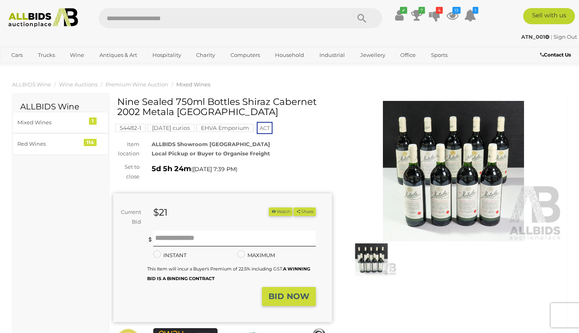
click at [240, 103] on h1 "Nine Sealed 750ml Bottles Shiraz Cabernet 2002 Metala Langhorne Creek" at bounding box center [223, 107] width 213 height 21
click at [242, 102] on h1 "Nine Sealed 750ml Bottles Shiraz Cabernet 2002 Metala Langhorne Creek" at bounding box center [223, 107] width 213 height 21
drag, startPoint x: 242, startPoint y: 102, endPoint x: 261, endPoint y: 114, distance: 23.2
click at [261, 114] on h1 "Nine Sealed 750ml Bottles Shiraz Cabernet 2002 Metala Langhorne Creek" at bounding box center [223, 107] width 213 height 21
copy h1 "Shiraz Cabernet 2002 Metala Langhorne Creek"
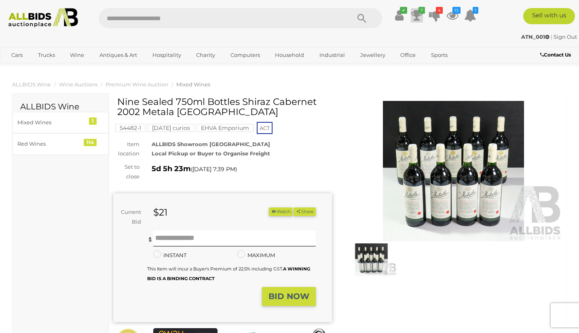
click at [419, 15] on icon at bounding box center [416, 15] width 11 height 15
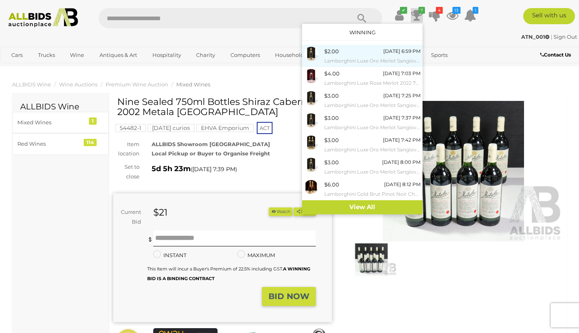
click at [334, 56] on div "$2.00" at bounding box center [331, 51] width 15 height 9
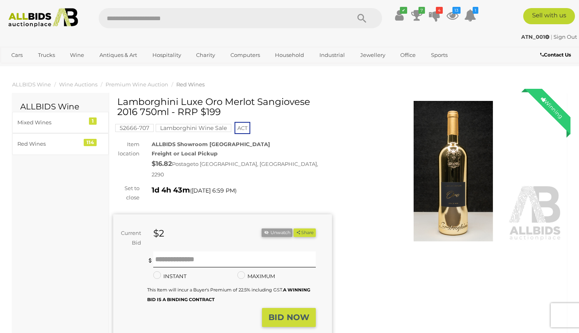
drag, startPoint x: 118, startPoint y: 101, endPoint x: 137, endPoint y: 108, distance: 21.1
click at [137, 108] on h1 "Lamborghini Luxe Oro Merlot Sangiovese 2016 750ml - RRP $199" at bounding box center [223, 107] width 213 height 21
copy h1 "Lamborghini Luxe Oro Merlot Sangiovese 2016"
